Goal: Information Seeking & Learning: Learn about a topic

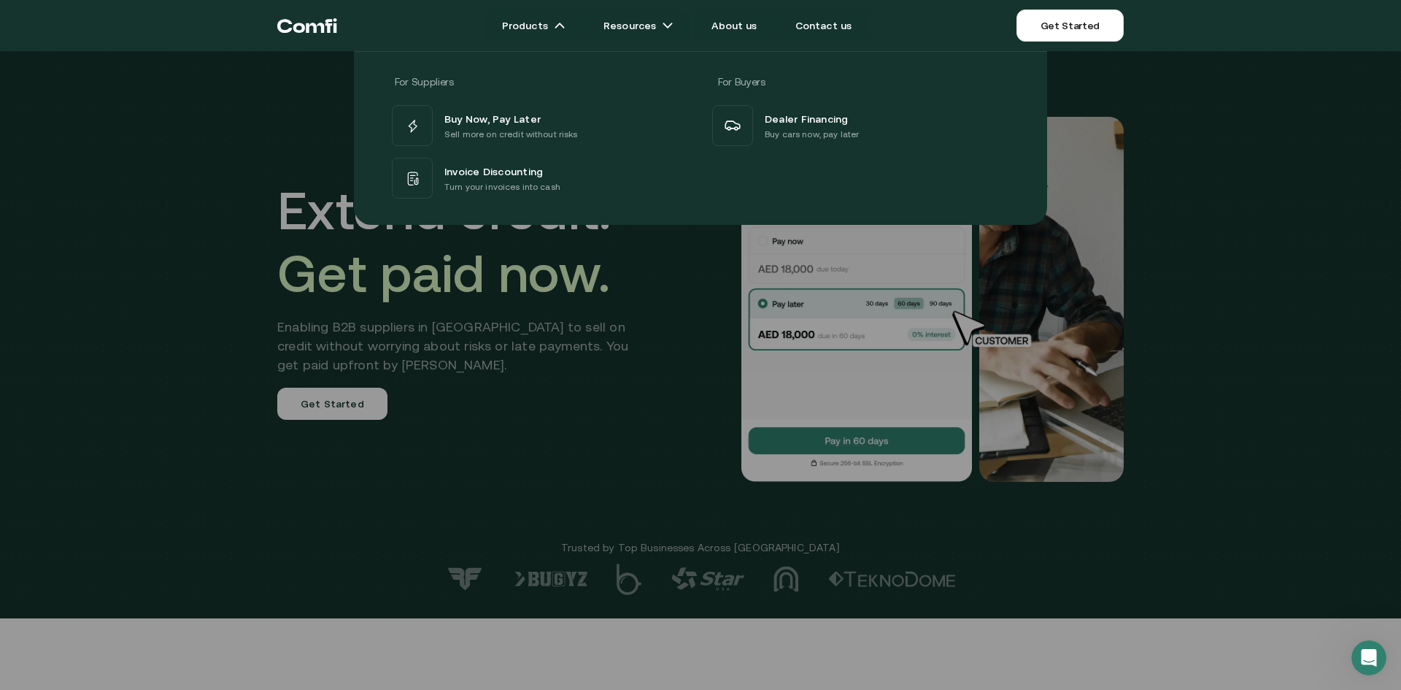
click at [588, 370] on div at bounding box center [700, 396] width 1401 height 690
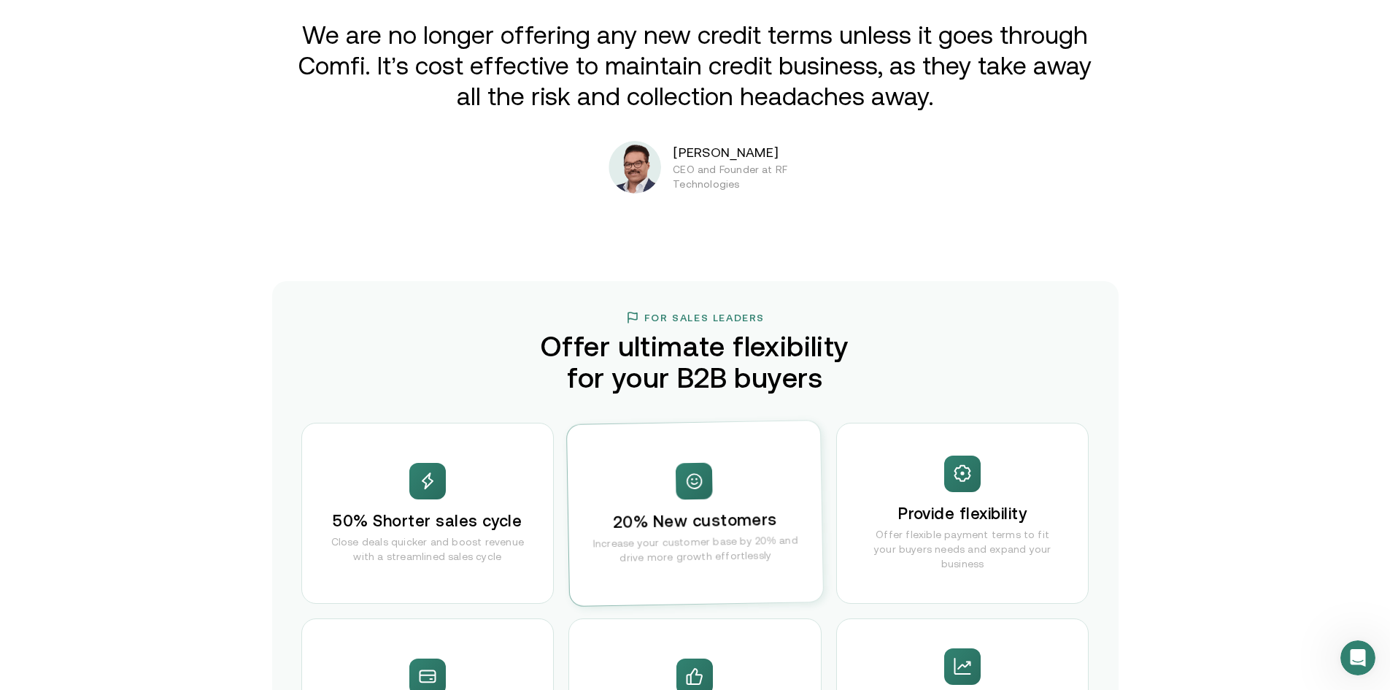
scroll to position [2554, 0]
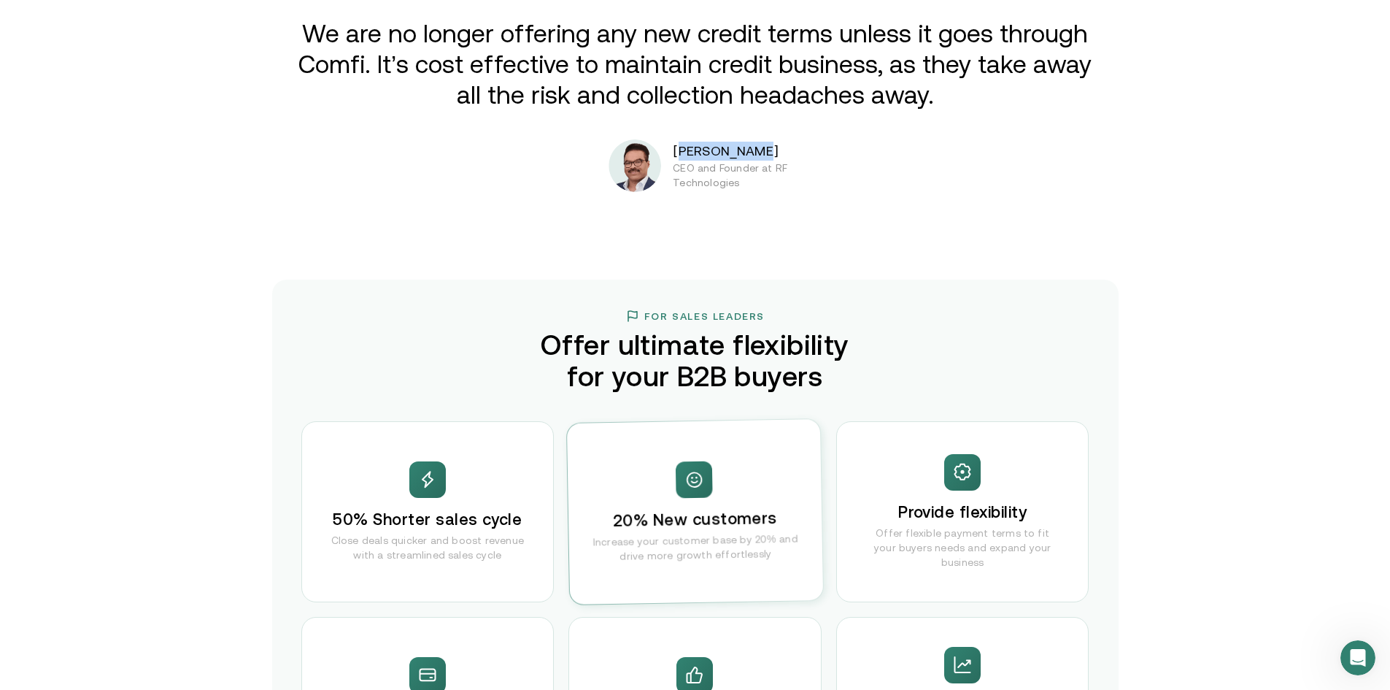
drag, startPoint x: 689, startPoint y: 152, endPoint x: 778, endPoint y: 153, distance: 89.0
click at [778, 153] on p "[PERSON_NAME]" at bounding box center [765, 151] width 185 height 19
click at [836, 185] on div "[PERSON_NAME] CEO and Founder at RF Technologies" at bounding box center [765, 166] width 185 height 48
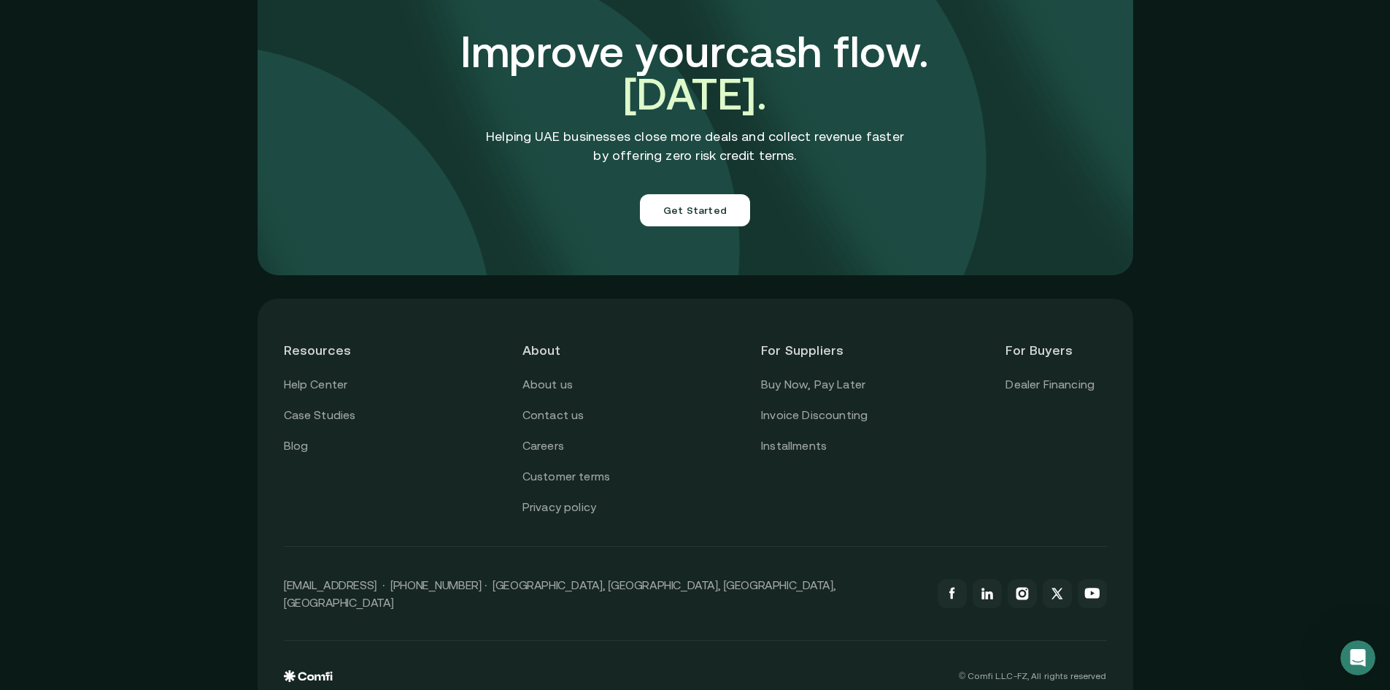
scroll to position [5098, 0]
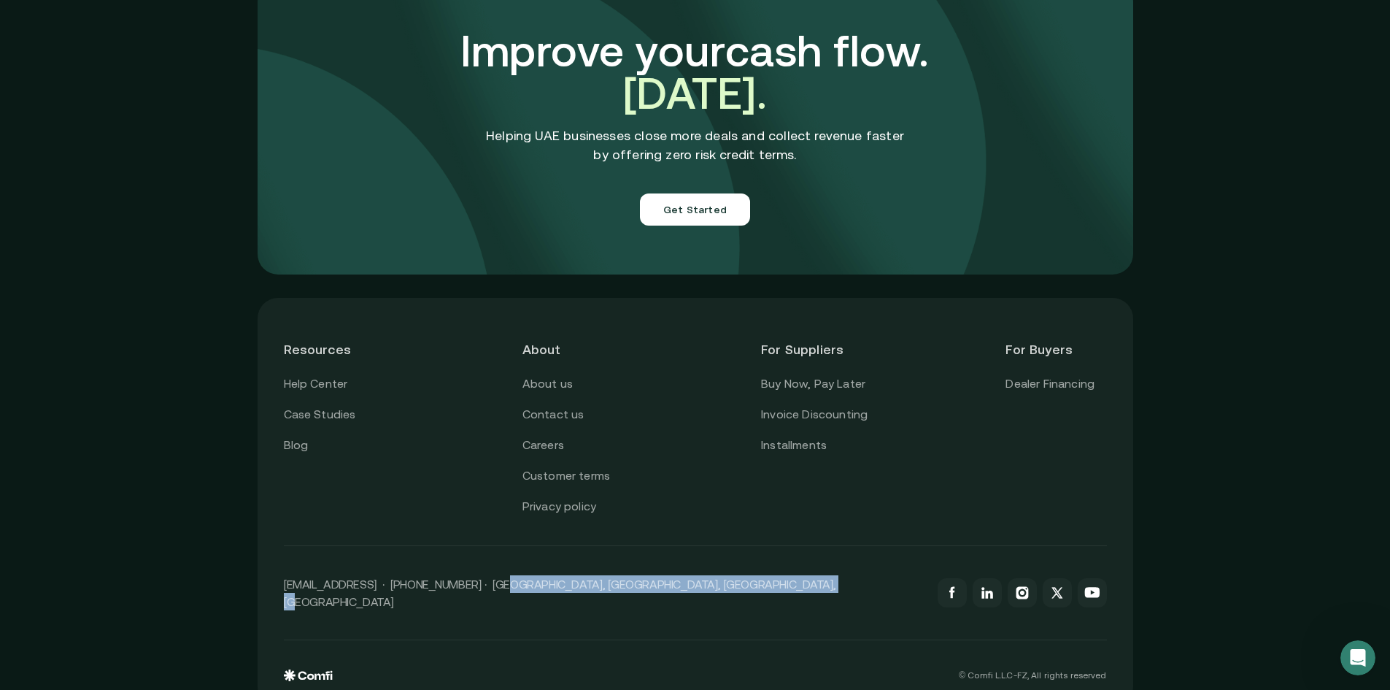
drag, startPoint x: 490, startPoint y: 566, endPoint x: 835, endPoint y: 565, distance: 344.4
click at [835, 565] on div "[EMAIL_ADDRESS] · [PHONE_NUMBER] · [GEOGRAPHIC_DATA], [GEOGRAPHIC_DATA], [GEOGR…" at bounding box center [695, 593] width 823 height 94
copy p "21st floor, [GEOGRAPHIC_DATA], [GEOGRAPHIC_DATA], [GEOGRAPHIC_DATA], [GEOGRAPHI…"
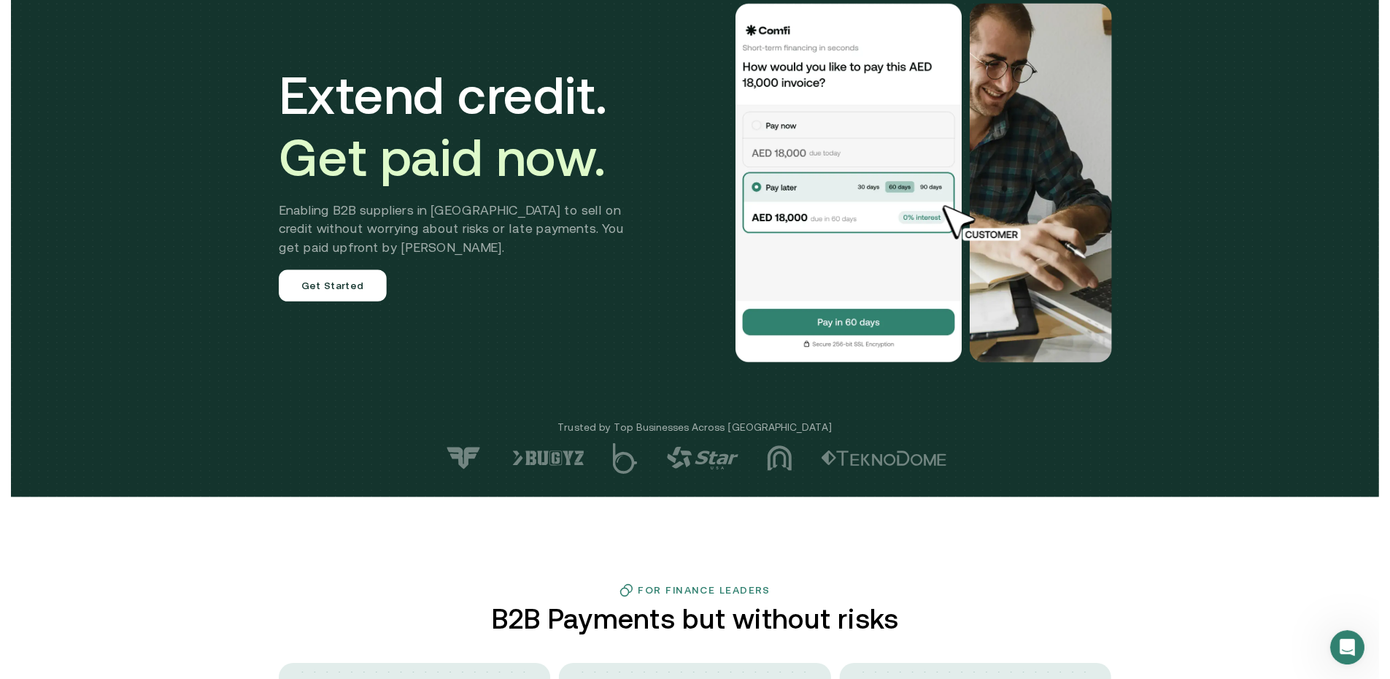
scroll to position [0, 0]
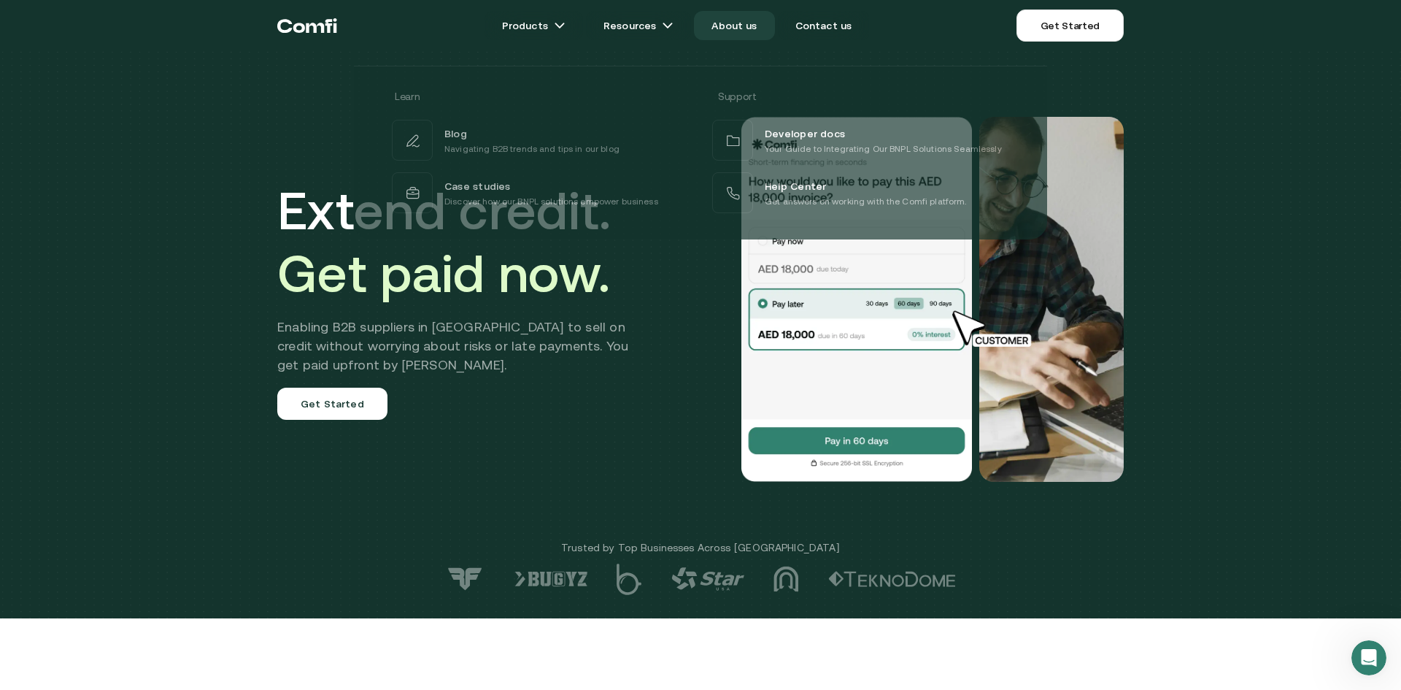
click at [734, 19] on link "About us" at bounding box center [734, 25] width 80 height 29
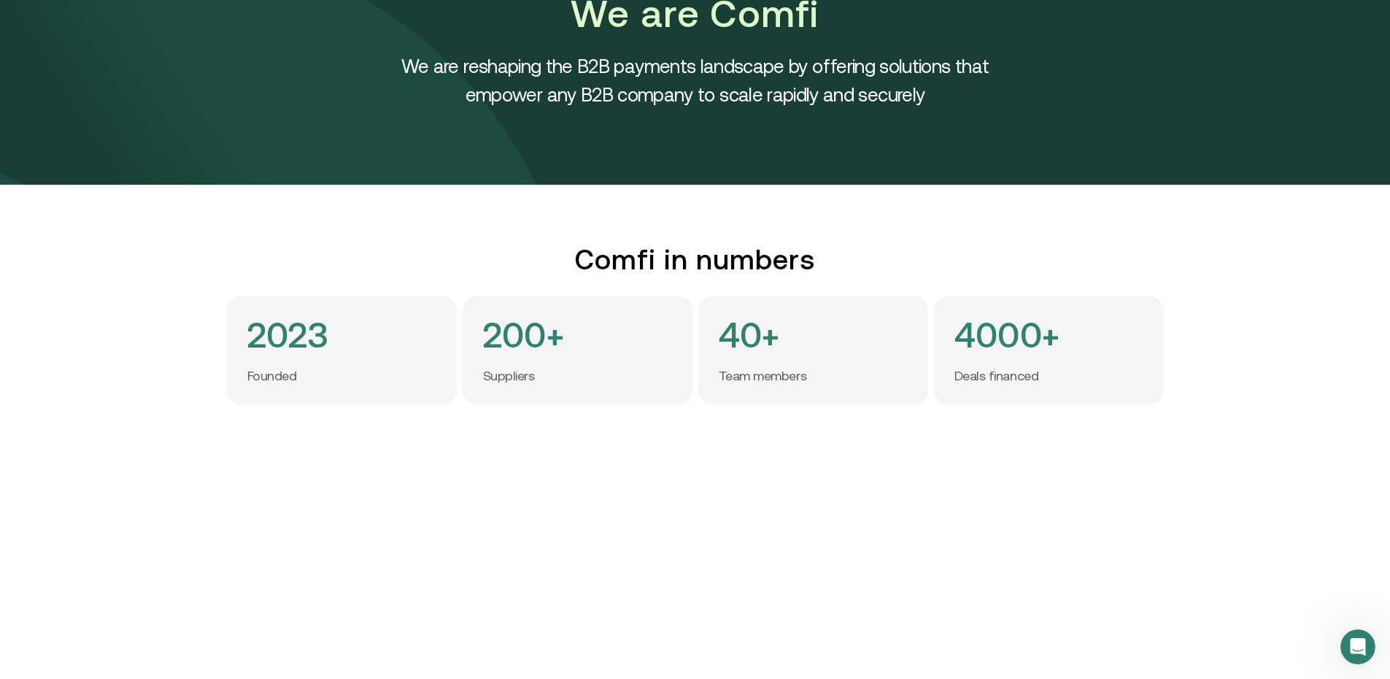
scroll to position [146, 0]
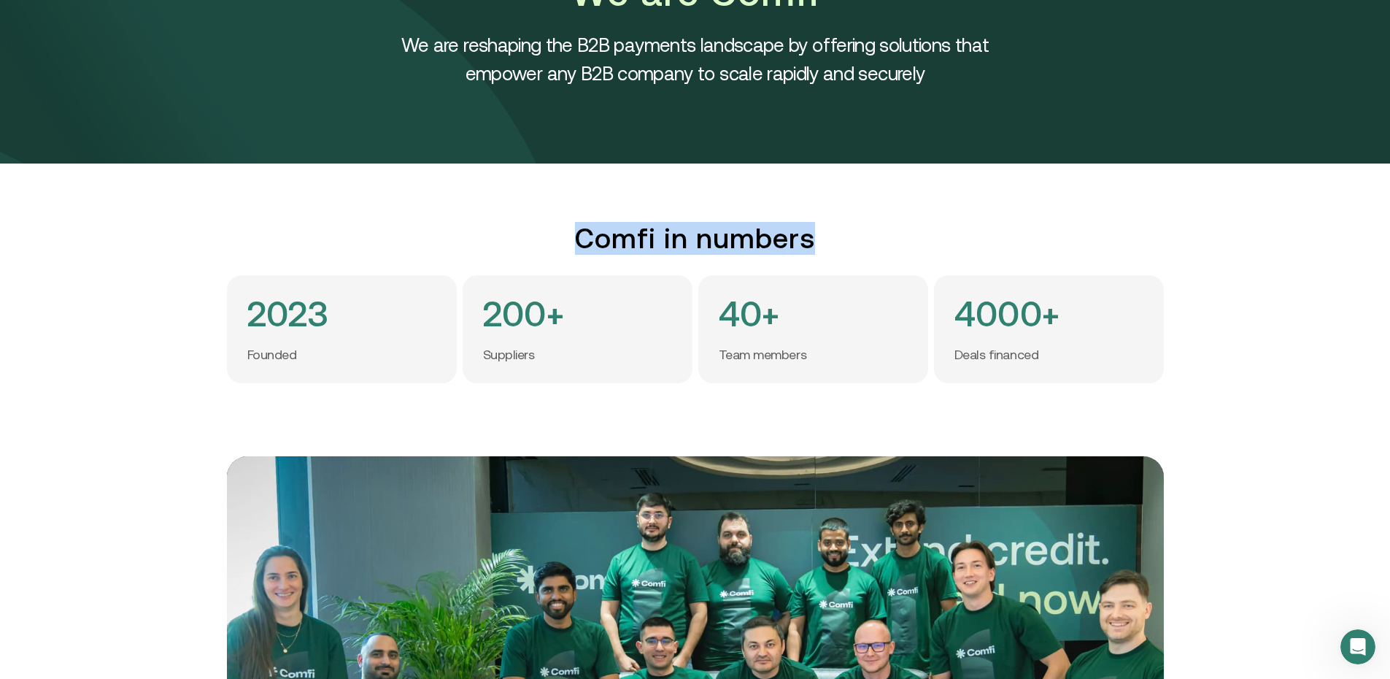
drag, startPoint x: 577, startPoint y: 231, endPoint x: 873, endPoint y: 234, distance: 296.3
click at [873, 234] on h2 "Comfi in numbers" at bounding box center [695, 238] width 937 height 33
click at [874, 234] on h2 "Comfi in numbers" at bounding box center [695, 238] width 937 height 33
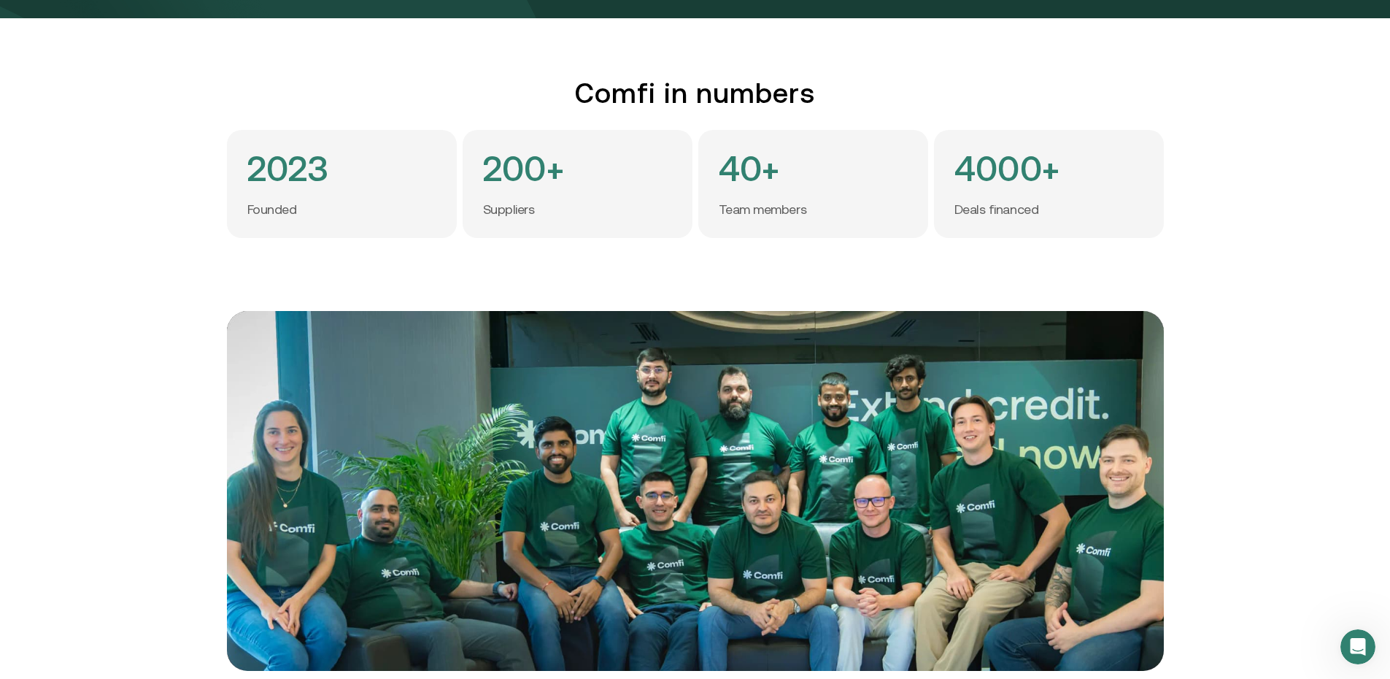
scroll to position [292, 0]
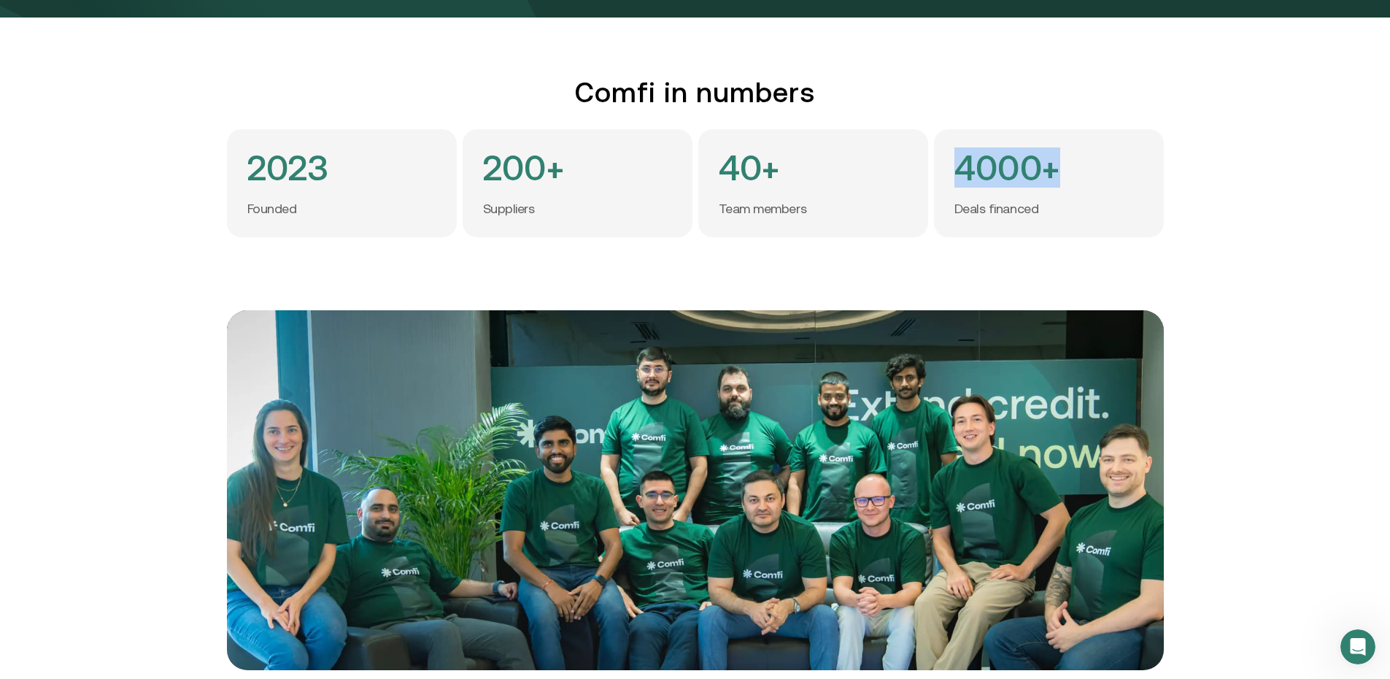
drag, startPoint x: 965, startPoint y: 171, endPoint x: 1078, endPoint y: 219, distance: 122.6
click at [1078, 219] on div "4000+ Deals financed" at bounding box center [1049, 183] width 230 height 108
drag, startPoint x: 1055, startPoint y: 204, endPoint x: 966, endPoint y: 163, distance: 98.3
click at [966, 163] on div "4000+ Deals financed" at bounding box center [1049, 183] width 230 height 108
click at [1048, 206] on div "4000+ Deals financed" at bounding box center [1049, 183] width 230 height 108
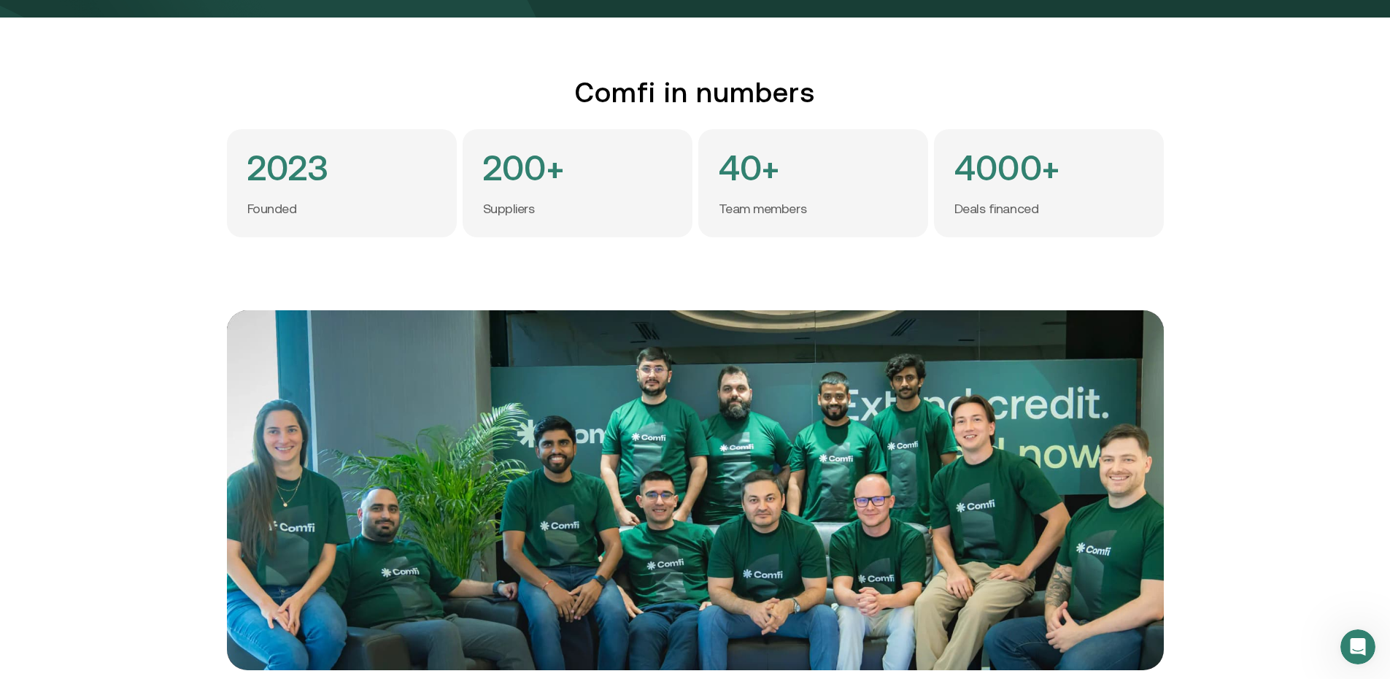
click at [206, 195] on div "Comfi in numbers 2023 Founded 200+ Suppliers 40+ Team members 4000+ Deals finan…" at bounding box center [695, 156] width 1390 height 161
